Goal: Transaction & Acquisition: Purchase product/service

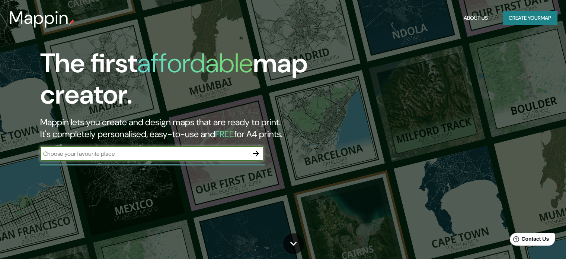
click at [540, 11] on button "Create your map" at bounding box center [530, 18] width 54 height 14
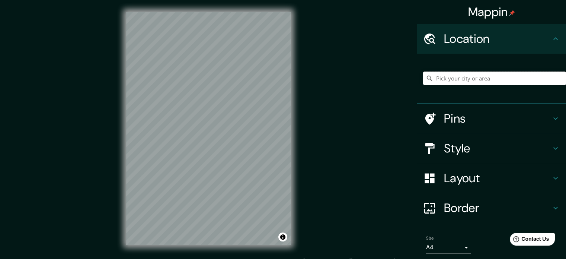
click at [511, 80] on input "Pick your city or area" at bounding box center [494, 77] width 143 height 13
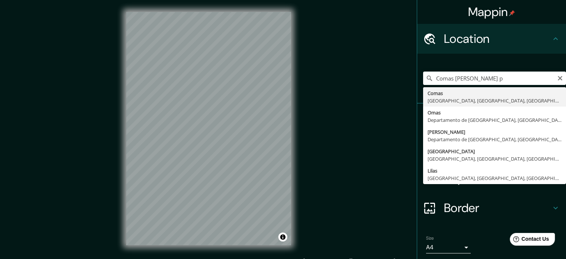
type input "Comas, [GEOGRAPHIC_DATA], [GEOGRAPHIC_DATA], [GEOGRAPHIC_DATA]"
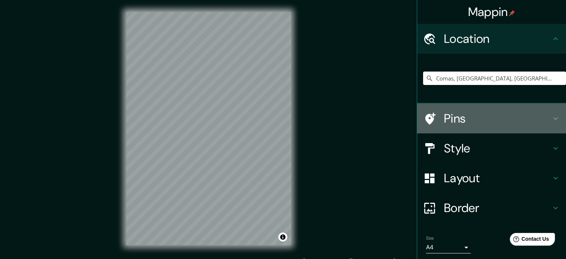
click at [481, 116] on h4 "Pins" at bounding box center [497, 118] width 107 height 15
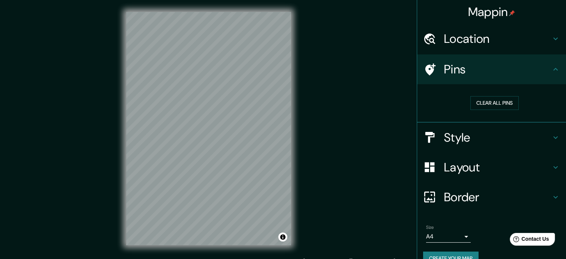
click at [512, 71] on h4 "Pins" at bounding box center [497, 69] width 107 height 15
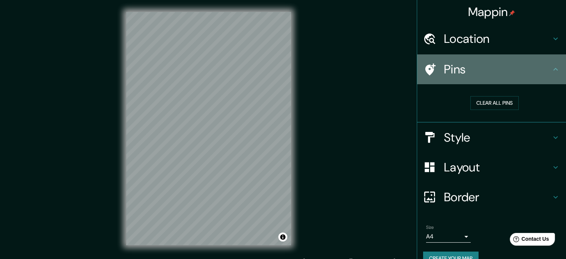
click at [551, 68] on icon at bounding box center [555, 69] width 9 height 9
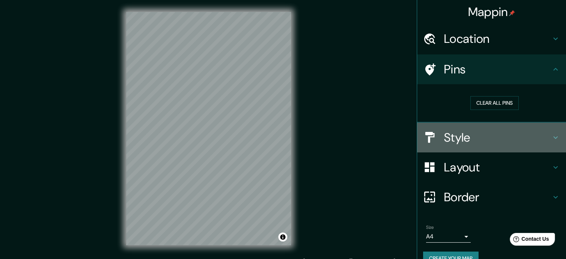
click at [554, 138] on div "Style" at bounding box center [491, 137] width 149 height 30
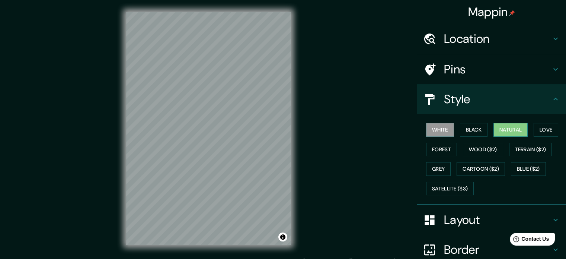
click at [506, 129] on button "Natural" at bounding box center [510, 130] width 34 height 14
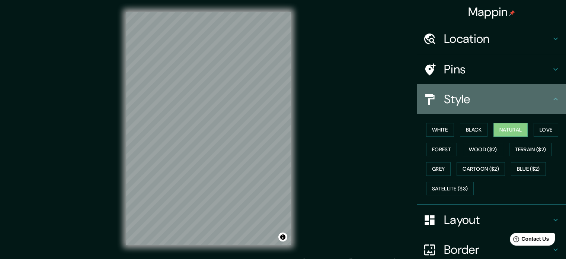
click at [554, 102] on icon at bounding box center [555, 98] width 9 height 9
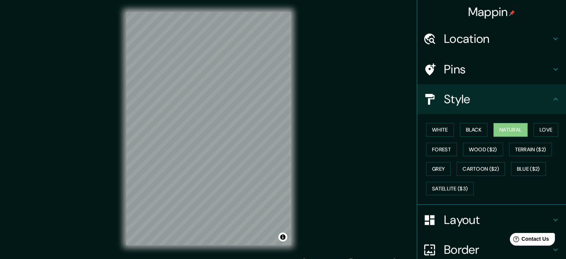
click at [551, 96] on icon at bounding box center [555, 98] width 9 height 9
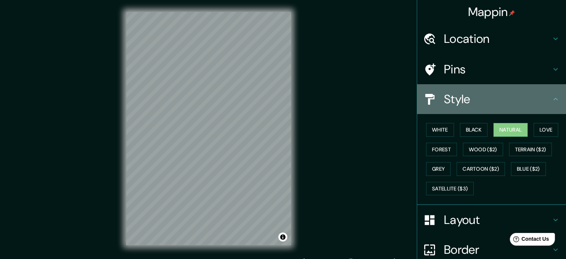
click at [551, 96] on icon at bounding box center [555, 98] width 9 height 9
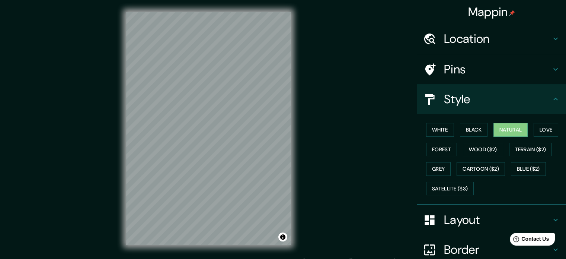
click at [551, 102] on icon at bounding box center [555, 98] width 9 height 9
click at [551, 215] on icon at bounding box center [555, 219] width 9 height 9
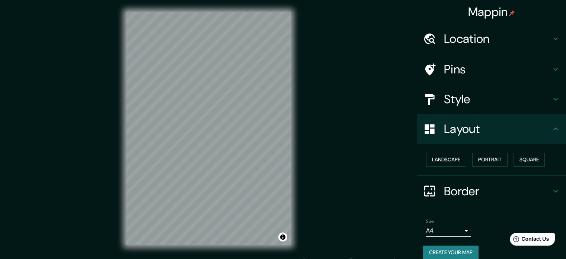
scroll to position [8, 0]
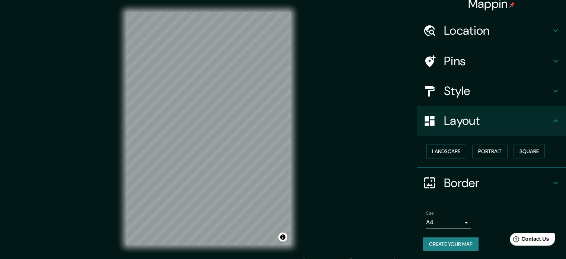
click at [443, 154] on button "Landscape" at bounding box center [446, 151] width 40 height 14
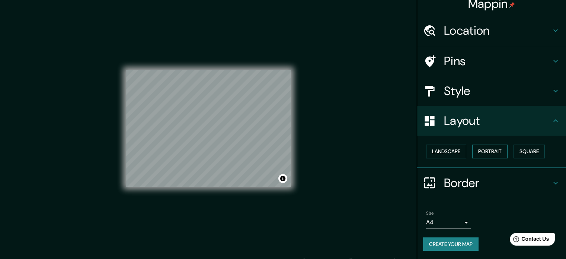
click at [484, 146] on button "Portrait" at bounding box center [489, 151] width 35 height 14
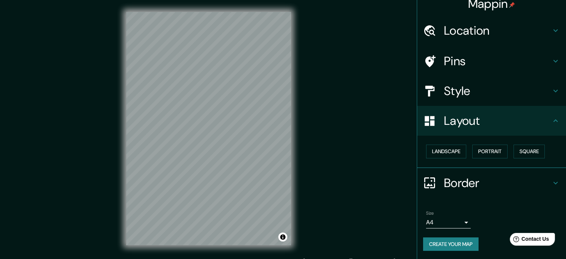
click at [461, 221] on body "Mappin Location Comas, Lima, Provincia de Lima, Perú Pins Style Layout Landscap…" at bounding box center [283, 129] width 566 height 259
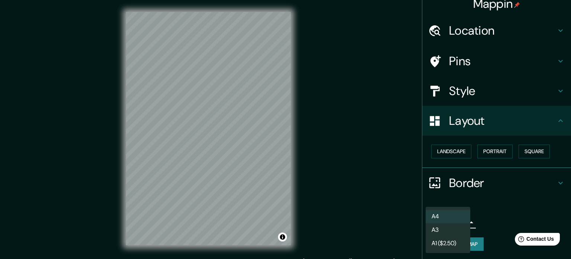
click at [455, 228] on li "A3" at bounding box center [448, 229] width 45 height 13
type input "a4"
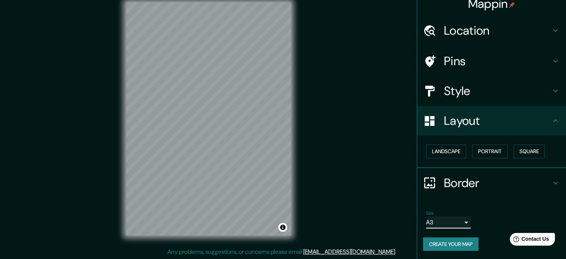
scroll to position [0, 0]
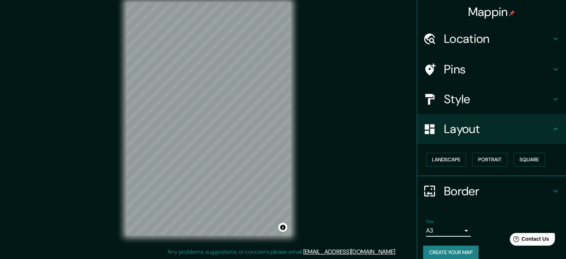
click at [539, 101] on h4 "Style" at bounding box center [497, 99] width 107 height 15
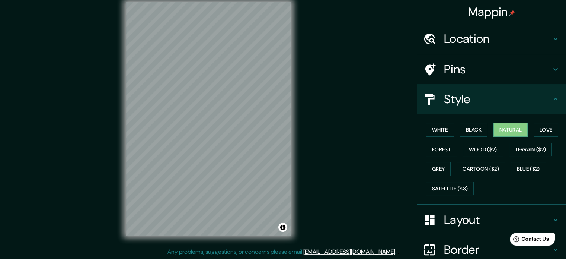
click at [555, 67] on div "Pins" at bounding box center [491, 69] width 149 height 30
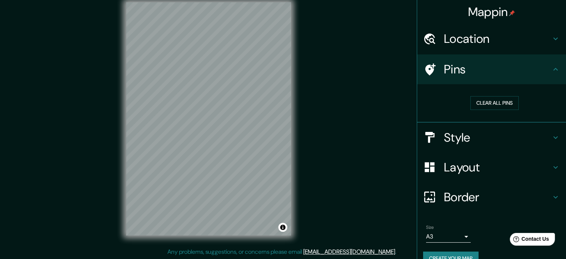
click at [555, 67] on div "Pins" at bounding box center [491, 69] width 149 height 30
click at [555, 132] on div "Style" at bounding box center [491, 137] width 149 height 30
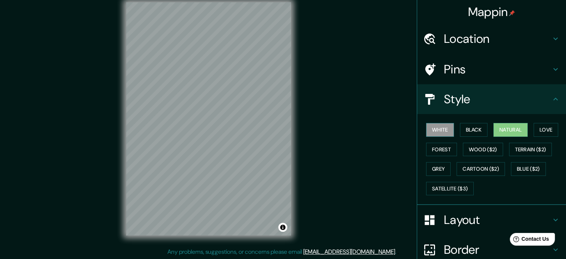
click at [437, 130] on button "White" at bounding box center [440, 130] width 28 height 14
click at [502, 127] on button "Natural" at bounding box center [510, 130] width 34 height 14
click at [442, 129] on button "White" at bounding box center [440, 130] width 28 height 14
click at [497, 133] on button "Natural" at bounding box center [510, 130] width 34 height 14
click at [440, 125] on button "White" at bounding box center [440, 130] width 28 height 14
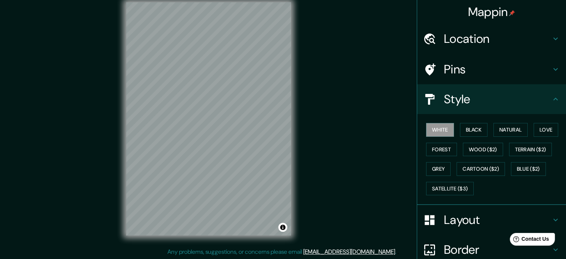
click at [477, 215] on h4 "Layout" at bounding box center [497, 219] width 107 height 15
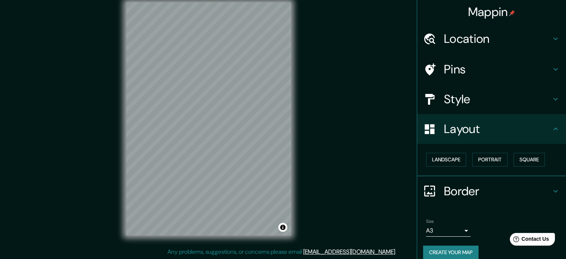
click at [519, 115] on ul "Location Comas, Lima, Provincia de Lima, Perú Pins Style Layout Landscape Portr…" at bounding box center [491, 146] width 149 height 244
click at [529, 125] on h4 "Layout" at bounding box center [497, 128] width 107 height 15
click at [558, 129] on div "Layout" at bounding box center [491, 129] width 149 height 30
click at [555, 129] on div "Layout" at bounding box center [491, 129] width 149 height 30
click at [455, 253] on button "Create your map" at bounding box center [450, 252] width 55 height 14
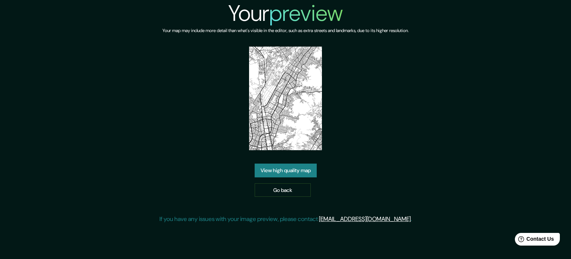
click at [302, 167] on link "View high quality map" at bounding box center [286, 170] width 62 height 14
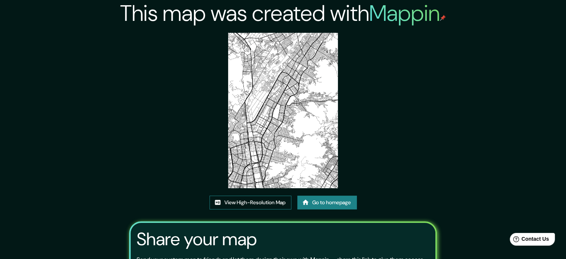
click at [261, 201] on link "View High-Resolution Map" at bounding box center [250, 202] width 82 height 14
click at [333, 202] on link "Go to homepage" at bounding box center [327, 202] width 60 height 14
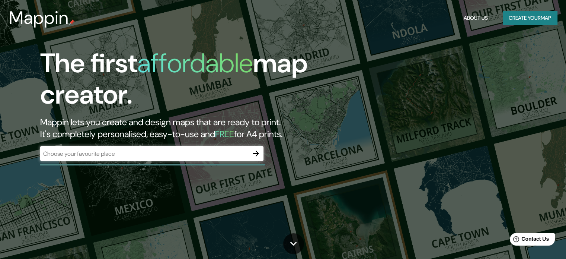
click at [195, 141] on div "The first affordable map creator. Mappin lets you create and design maps that a…" at bounding box center [182, 108] width 340 height 121
click at [207, 153] on input "text" at bounding box center [144, 153] width 208 height 9
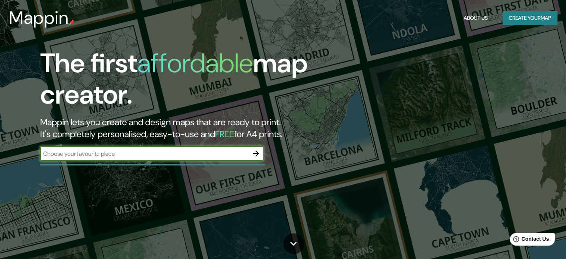
click at [543, 16] on button "Create your map" at bounding box center [530, 18] width 54 height 14
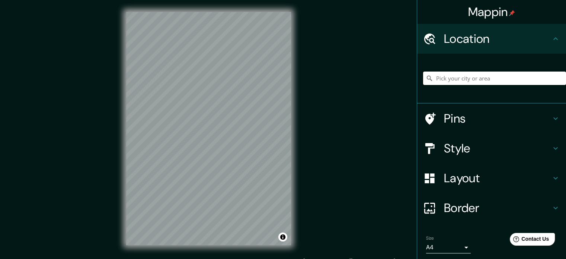
click at [501, 83] on input "Pick your city or area" at bounding box center [494, 77] width 143 height 13
click at [497, 75] on input "Pick your city or area" at bounding box center [494, 77] width 143 height 13
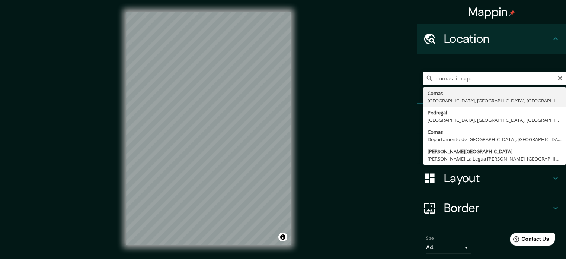
type input "Comas, [GEOGRAPHIC_DATA], [GEOGRAPHIC_DATA], [GEOGRAPHIC_DATA]"
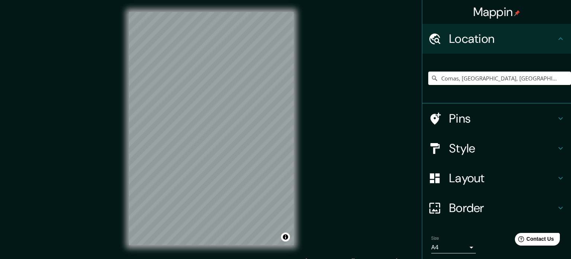
click at [461, 251] on body "Mappin Location [GEOGRAPHIC_DATA], [GEOGRAPHIC_DATA], [GEOGRAPHIC_DATA], [GEOGR…" at bounding box center [285, 129] width 571 height 259
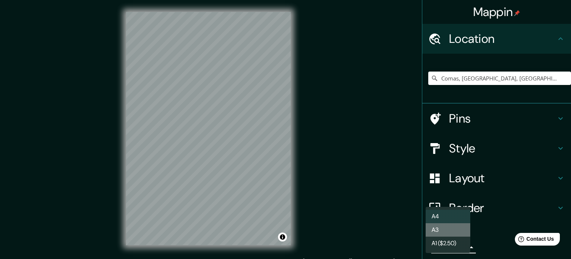
click at [457, 232] on li "A3" at bounding box center [448, 229] width 45 height 13
type input "a4"
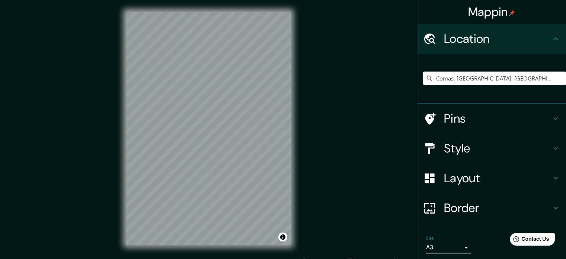
click at [493, 210] on h4 "Border" at bounding box center [497, 207] width 107 height 15
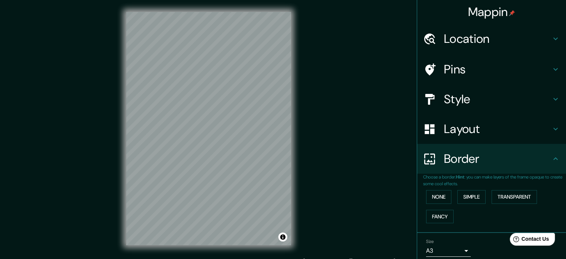
click at [488, 123] on h4 "Layout" at bounding box center [497, 128] width 107 height 15
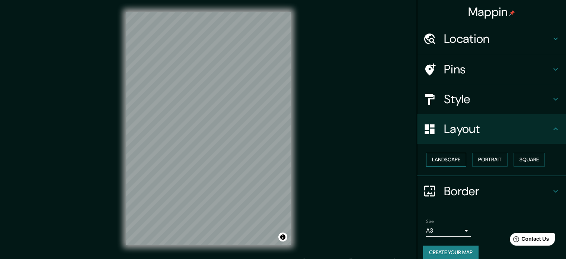
click at [452, 159] on button "Landscape" at bounding box center [446, 160] width 40 height 14
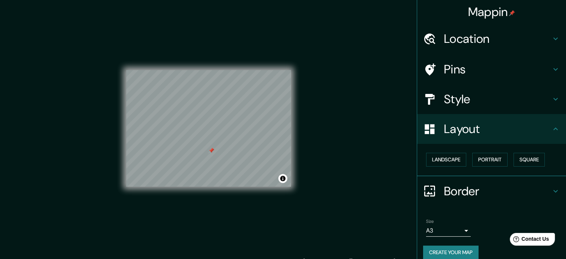
drag, startPoint x: 211, startPoint y: 153, endPoint x: 211, endPoint y: 148, distance: 4.8
click at [211, 148] on div at bounding box center [211, 150] width 6 height 6
